Goal: Task Accomplishment & Management: Use online tool/utility

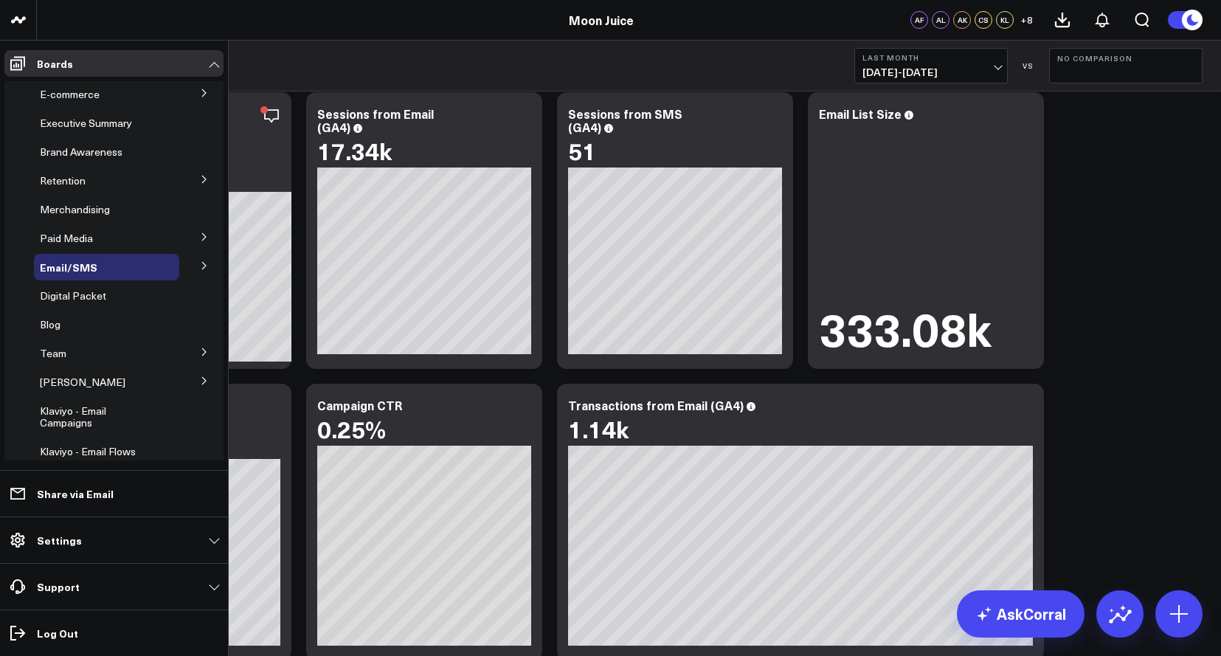
click at [185, 258] on button at bounding box center [204, 265] width 38 height 22
click at [75, 318] on span "Email Performance" at bounding box center [93, 320] width 89 height 14
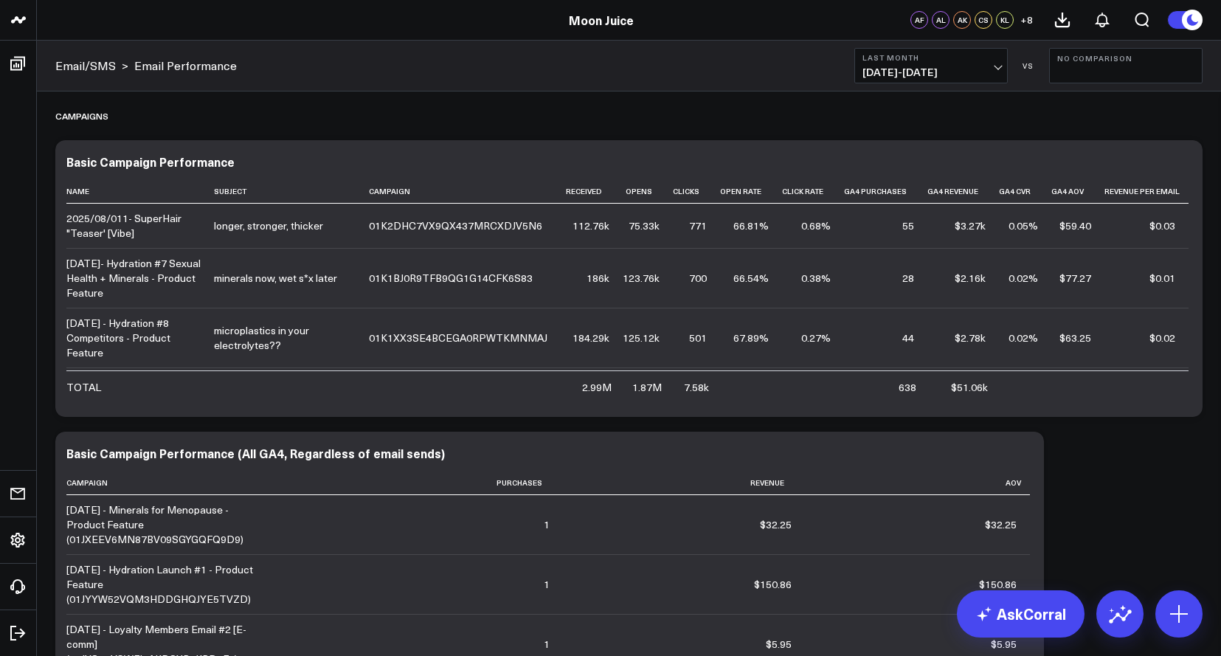
click at [936, 77] on span "[DATE] - [DATE]" at bounding box center [931, 72] width 137 height 12
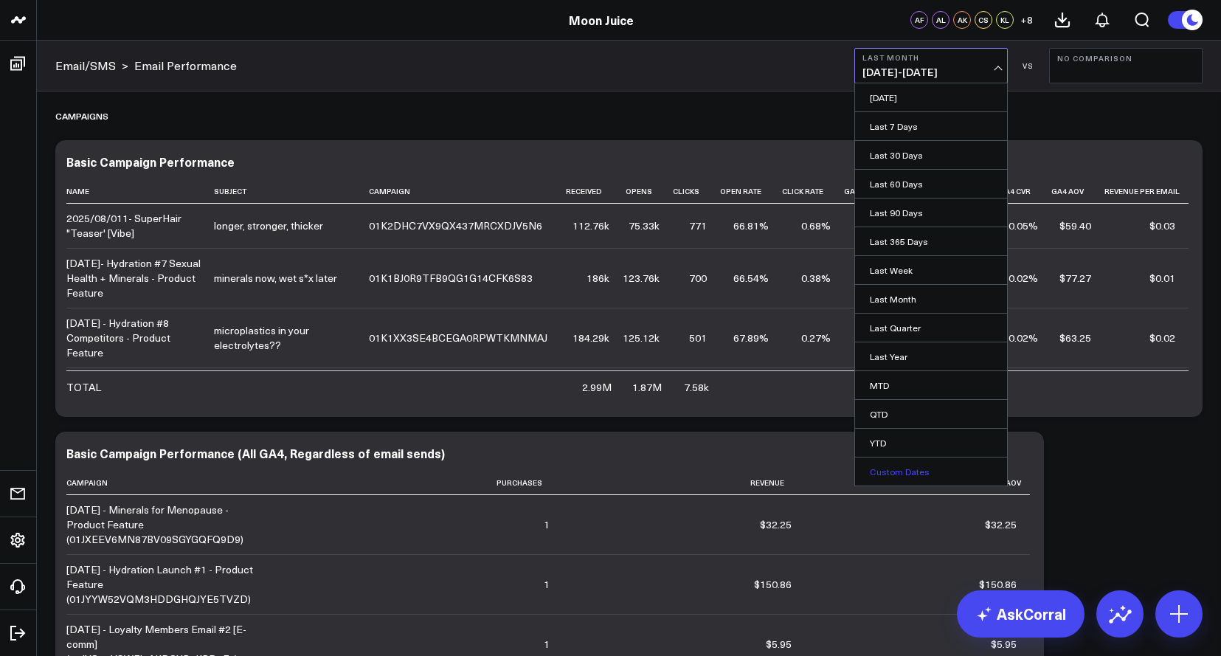
click at [907, 461] on link "Custom Dates" at bounding box center [931, 471] width 152 height 28
select select "8"
select select "2025"
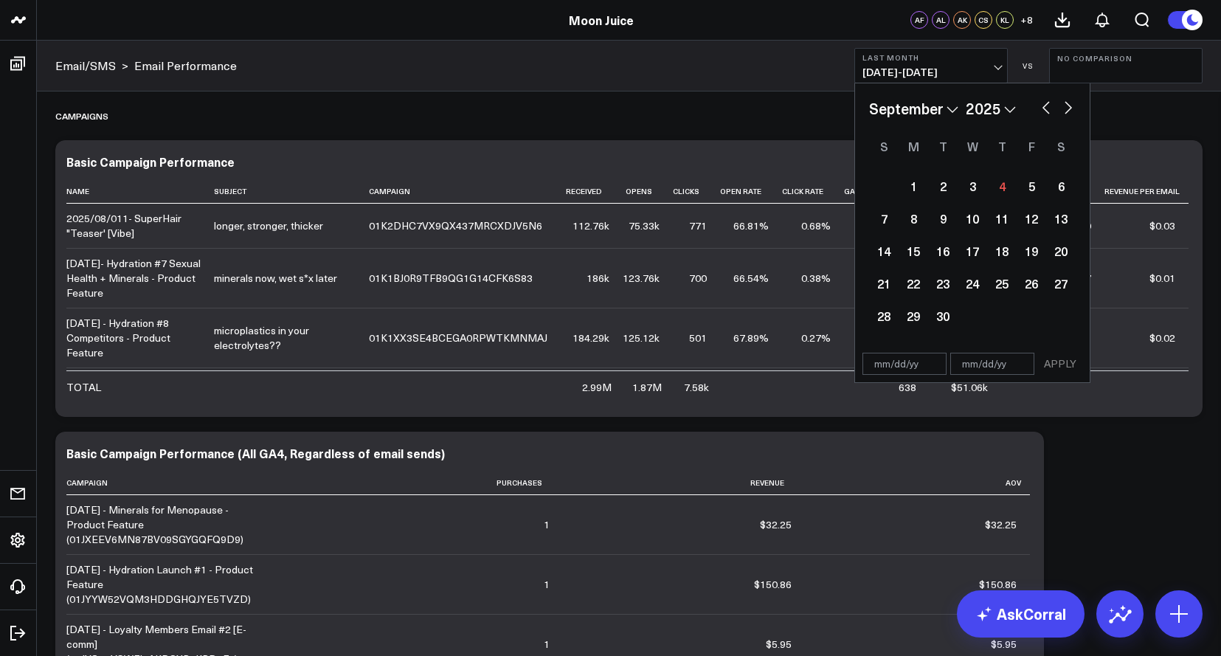
click at [1035, 107] on div "January February March April May June July August September October November [D…" at bounding box center [972, 108] width 207 height 22
click at [1042, 107] on button "button" at bounding box center [1046, 106] width 15 height 18
select select "7"
select select "2025"
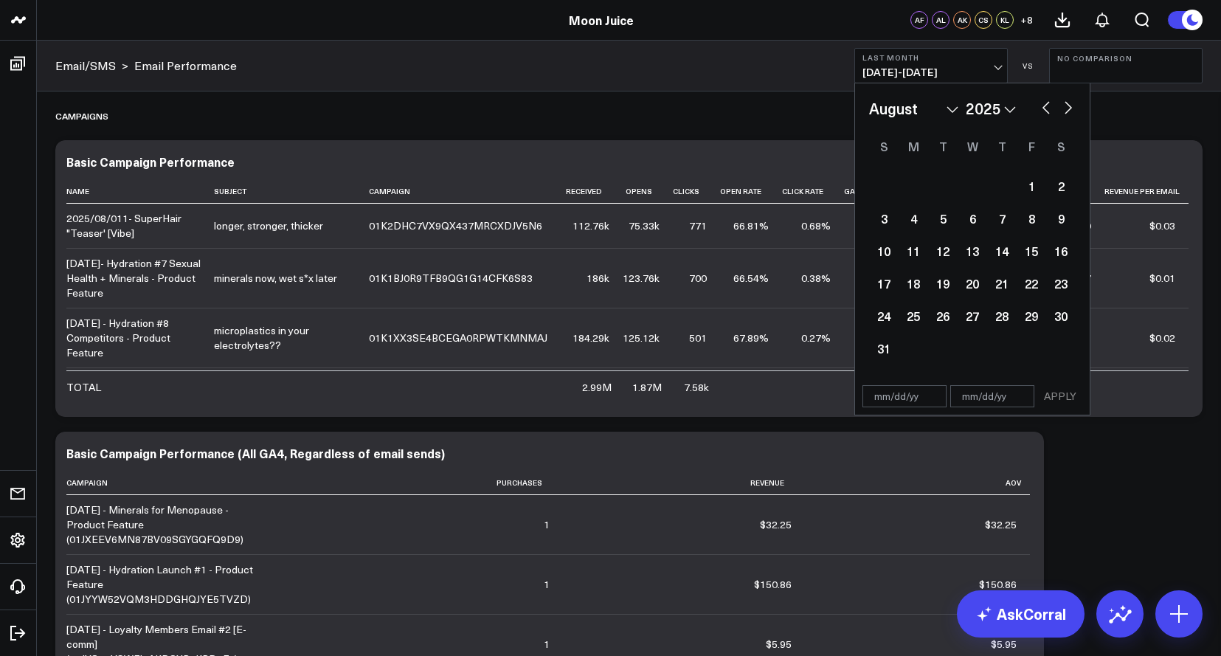
click at [1042, 107] on button "button" at bounding box center [1046, 106] width 15 height 18
select select "6"
select select "2025"
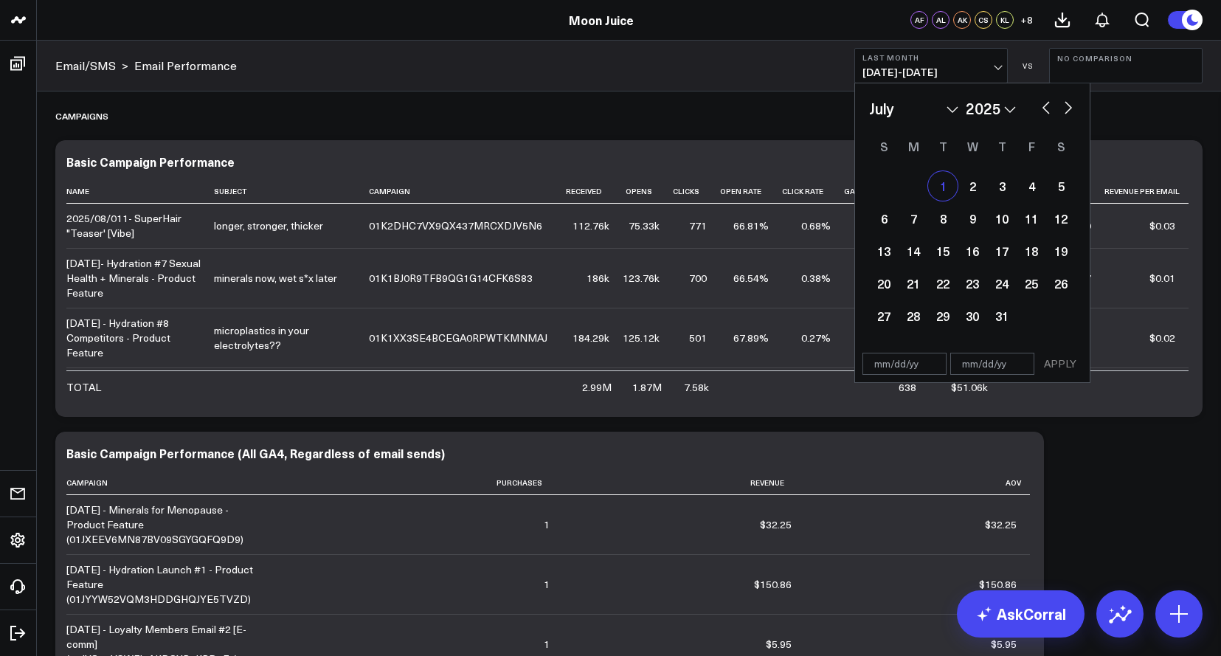
click at [941, 173] on div "1" at bounding box center [943, 186] width 30 height 30
type input "[DATE]"
select select "6"
select select "2025"
click at [1068, 103] on button "button" at bounding box center [1068, 106] width 15 height 18
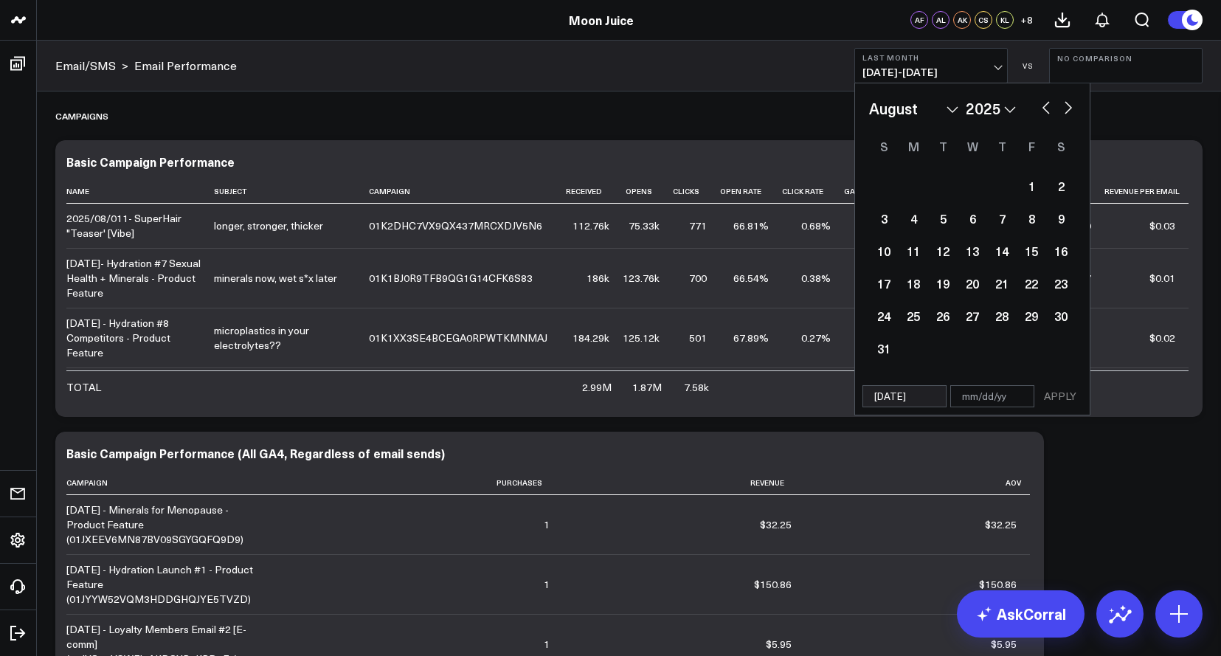
click at [1068, 103] on button "button" at bounding box center [1068, 106] width 15 height 18
select select "8"
select select "2025"
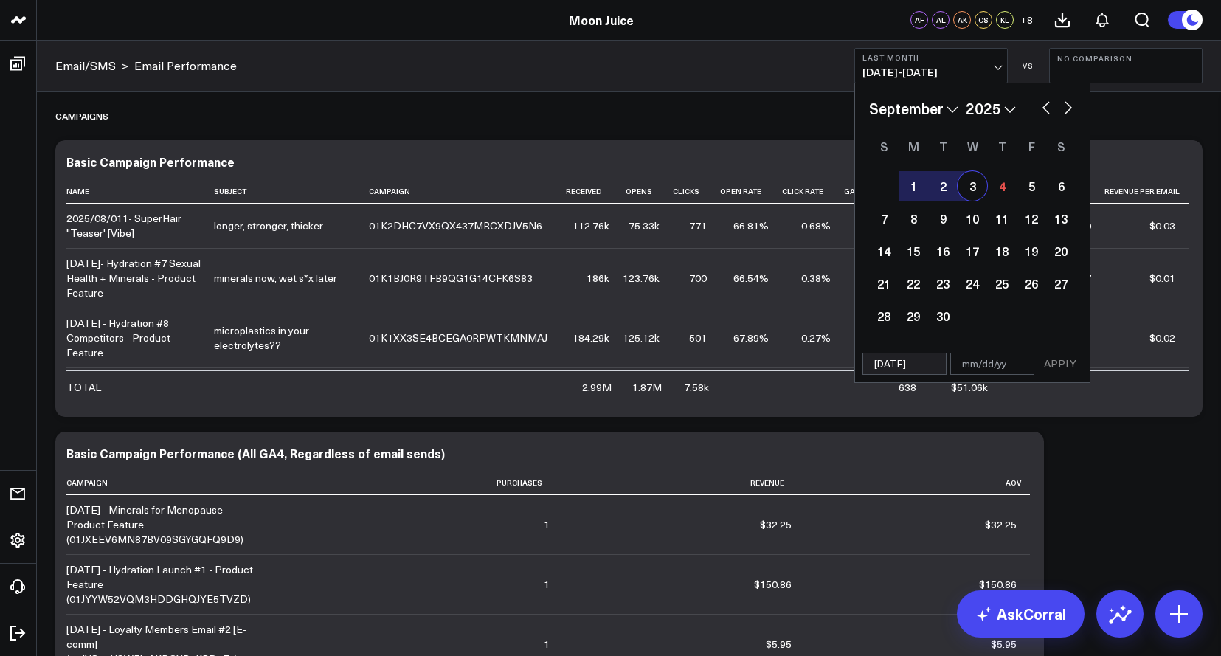
click at [1037, 100] on div "January February March April May June July August September October November [D…" at bounding box center [972, 108] width 207 height 22
click at [1045, 108] on button "button" at bounding box center [1046, 106] width 15 height 18
select select "7"
select select "2025"
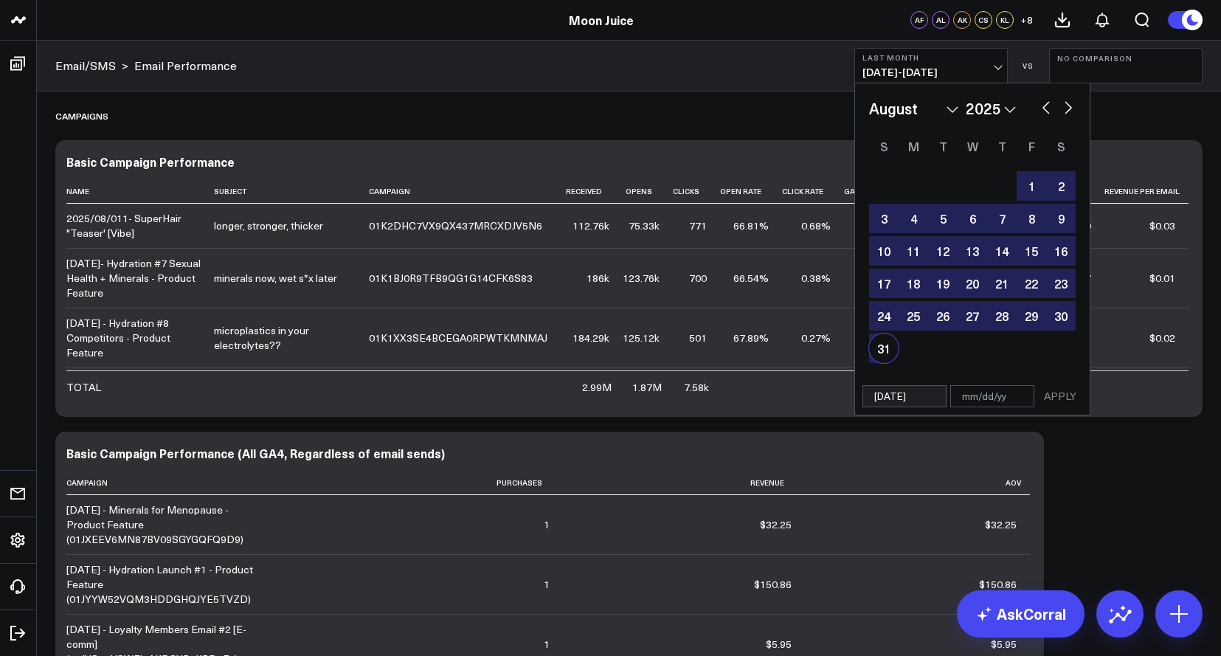
click at [877, 354] on div "31" at bounding box center [884, 348] width 30 height 30
type input "[DATE]"
select select "7"
select select "2025"
click at [1057, 401] on button "APPLY" at bounding box center [1060, 396] width 44 height 22
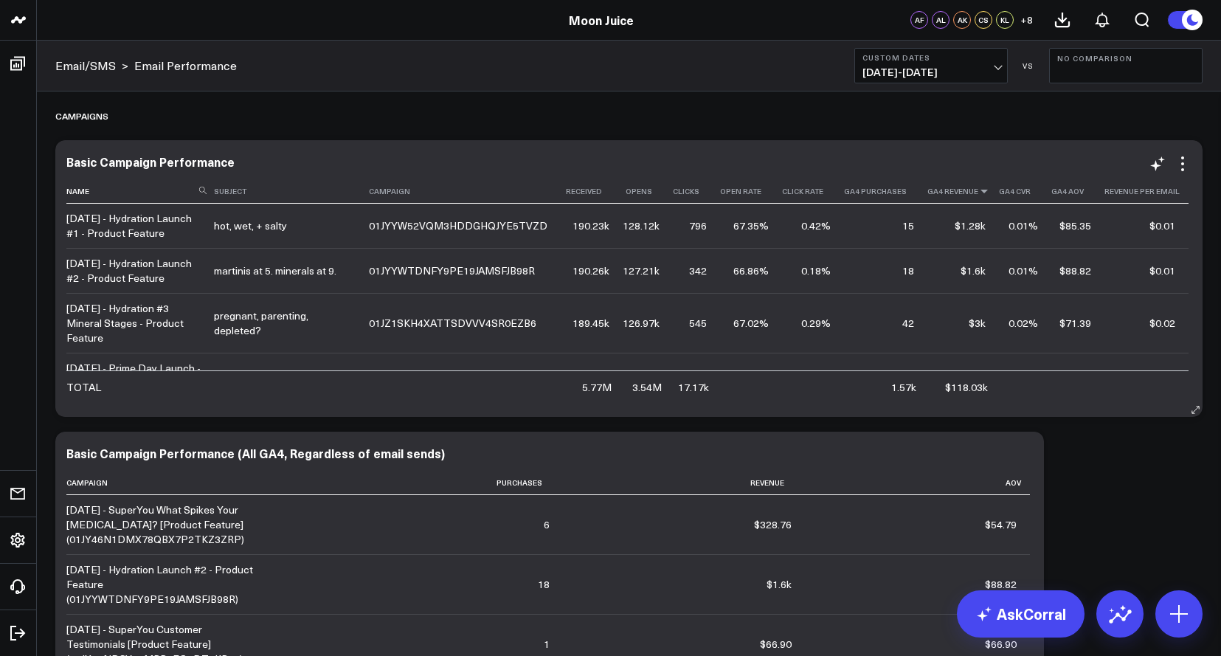
click at [982, 194] on icon at bounding box center [984, 191] width 12 height 9
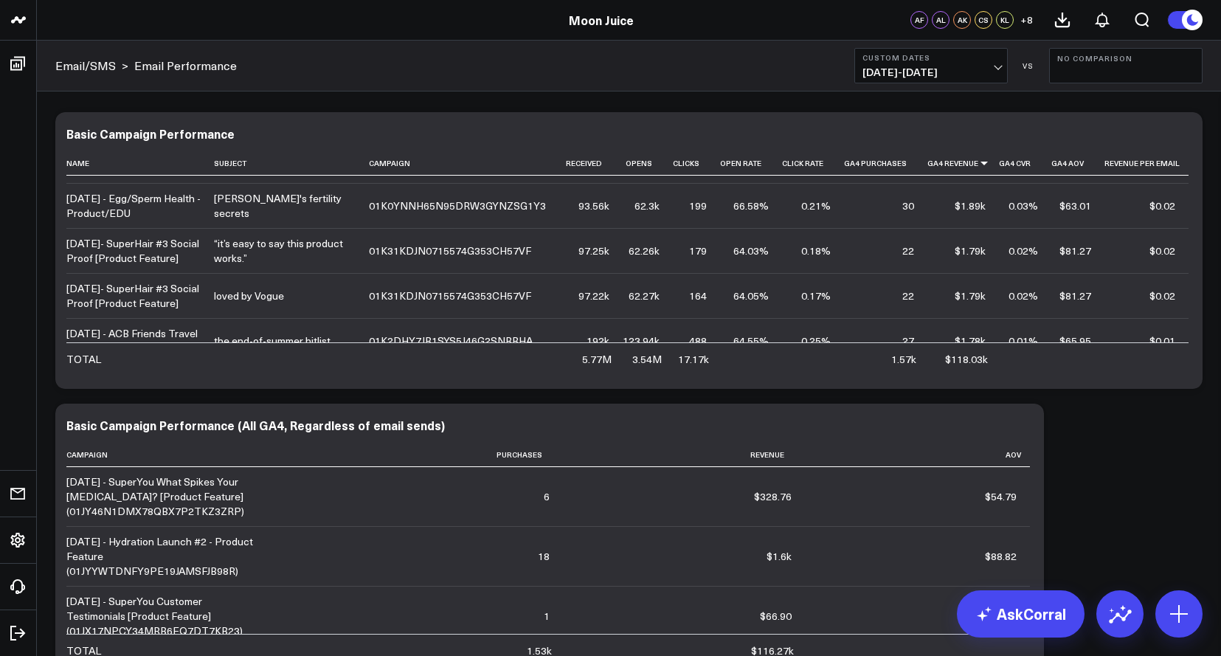
scroll to position [926, 0]
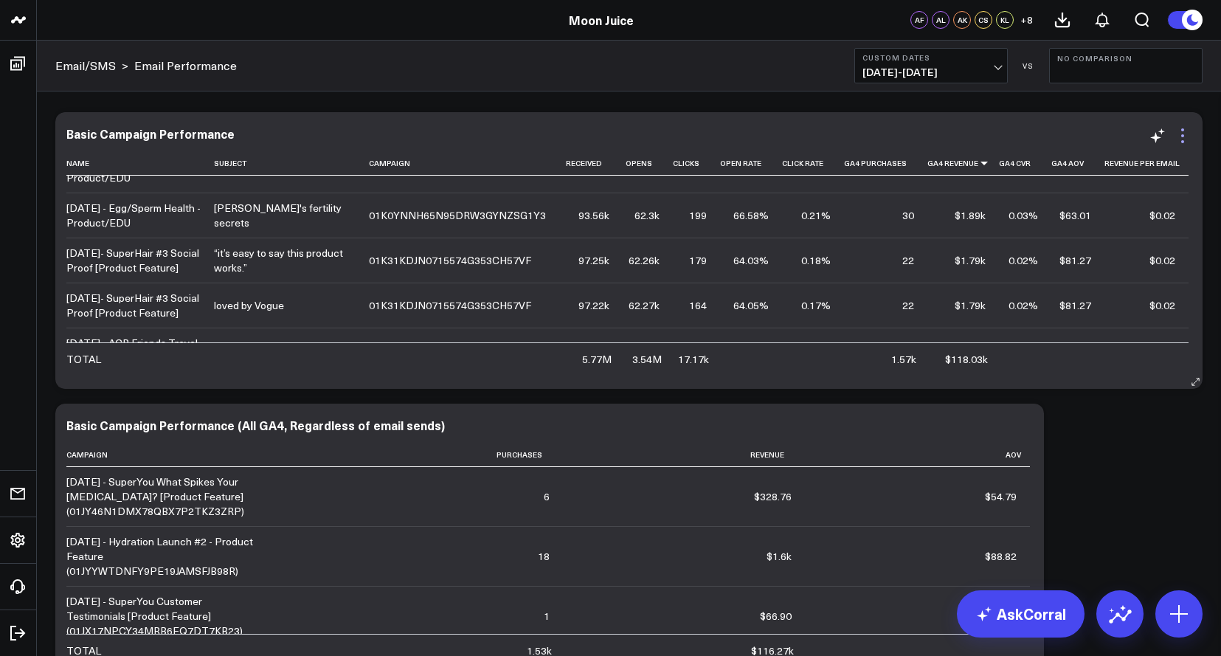
click at [1186, 138] on icon at bounding box center [1183, 136] width 18 height 18
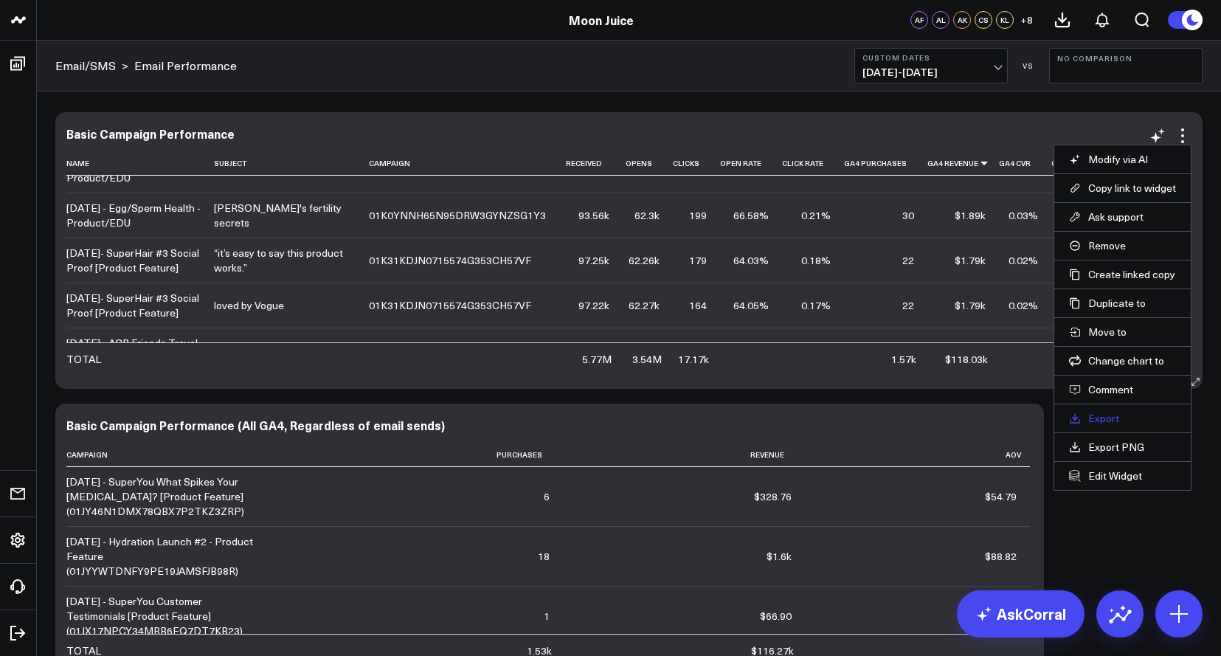
click at [1126, 421] on link "Export" at bounding box center [1122, 418] width 107 height 13
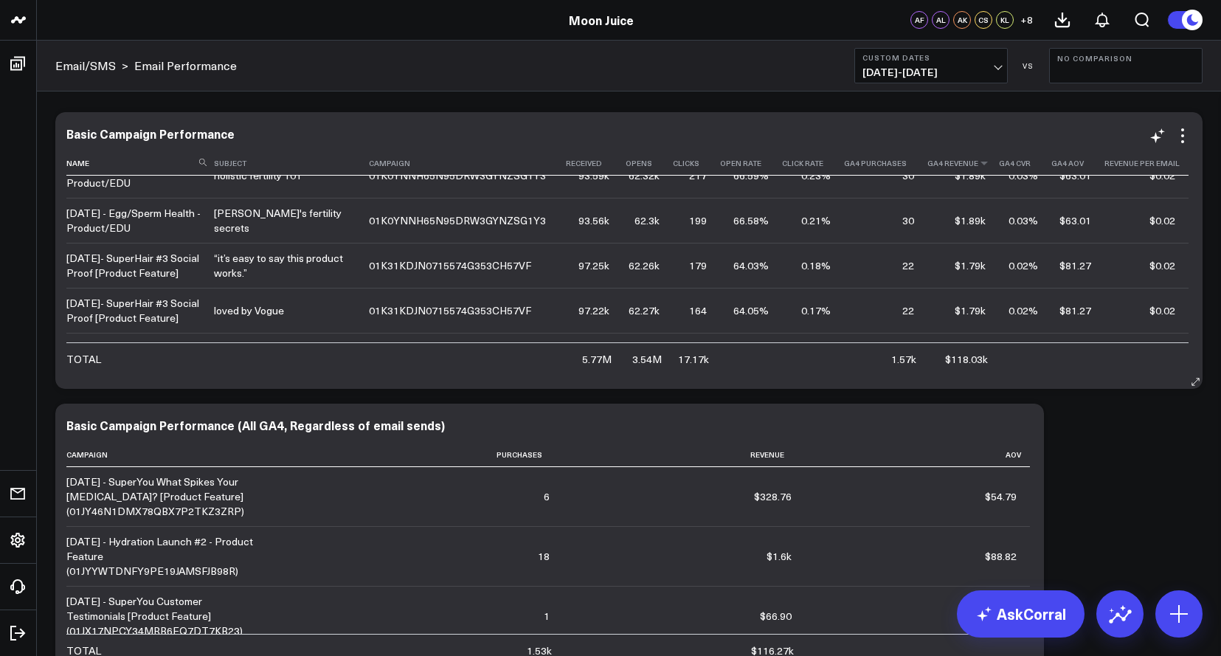
scroll to position [920, 0]
click at [987, 167] on th "Ga4 Revenue" at bounding box center [963, 163] width 72 height 24
click at [982, 163] on icon at bounding box center [984, 163] width 12 height 9
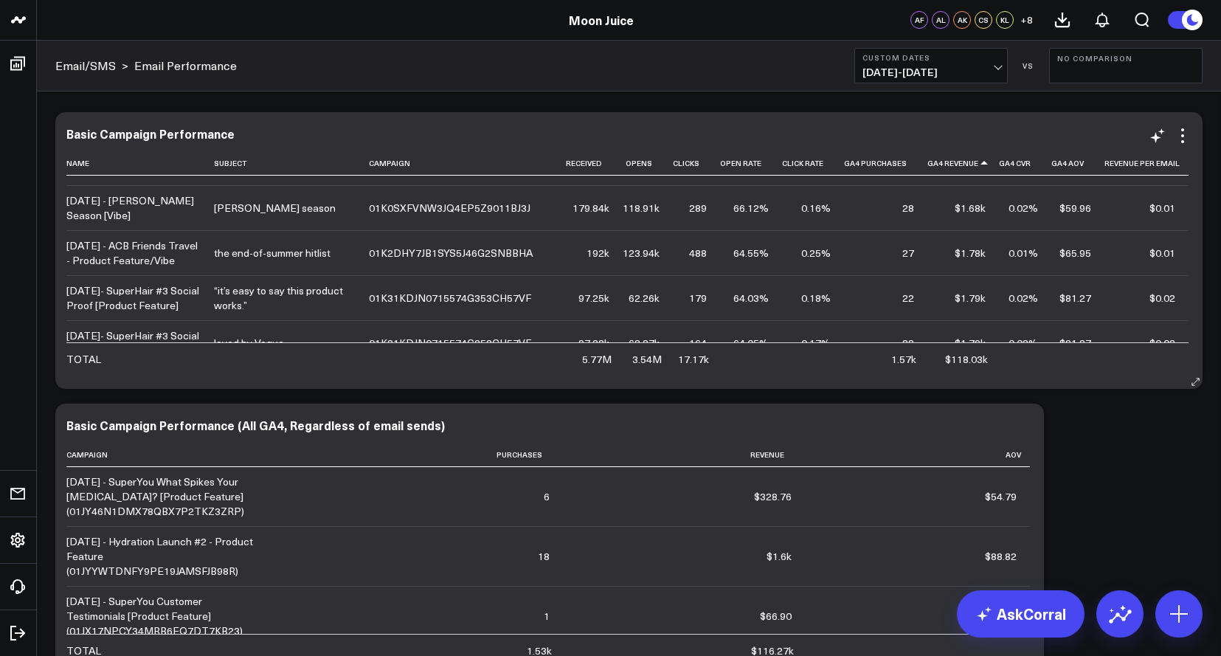
scroll to position [727, 0]
click at [978, 164] on icon at bounding box center [984, 163] width 12 height 9
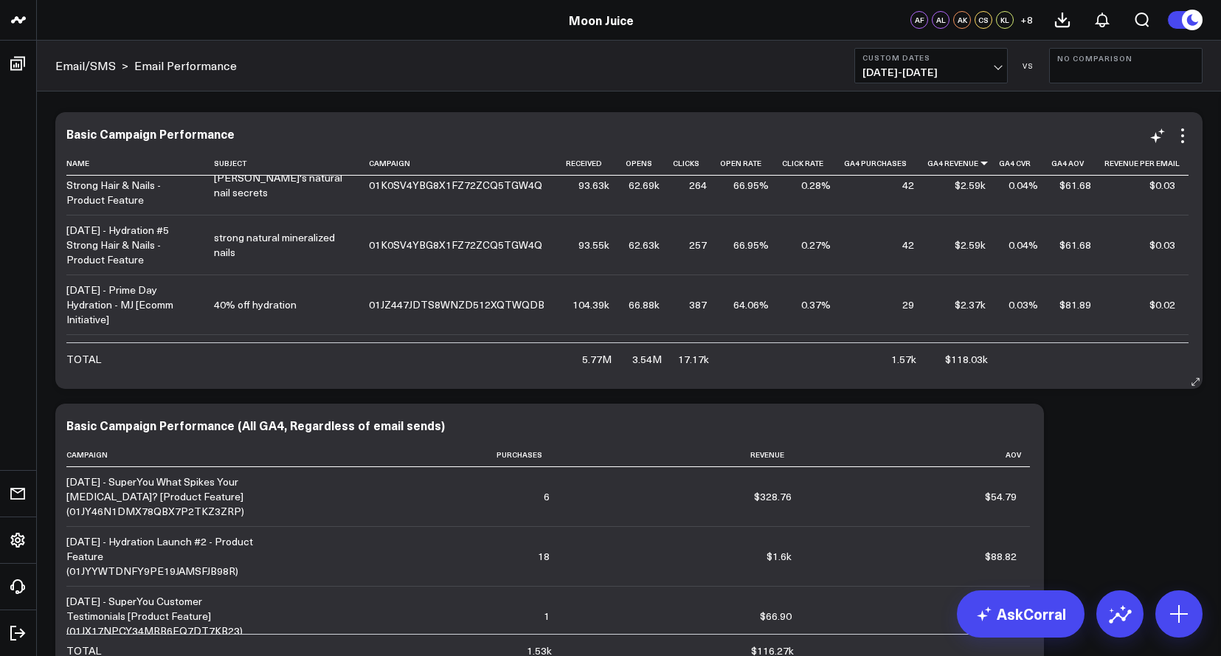
scroll to position [0, 0]
